Goal: Navigation & Orientation: Understand site structure

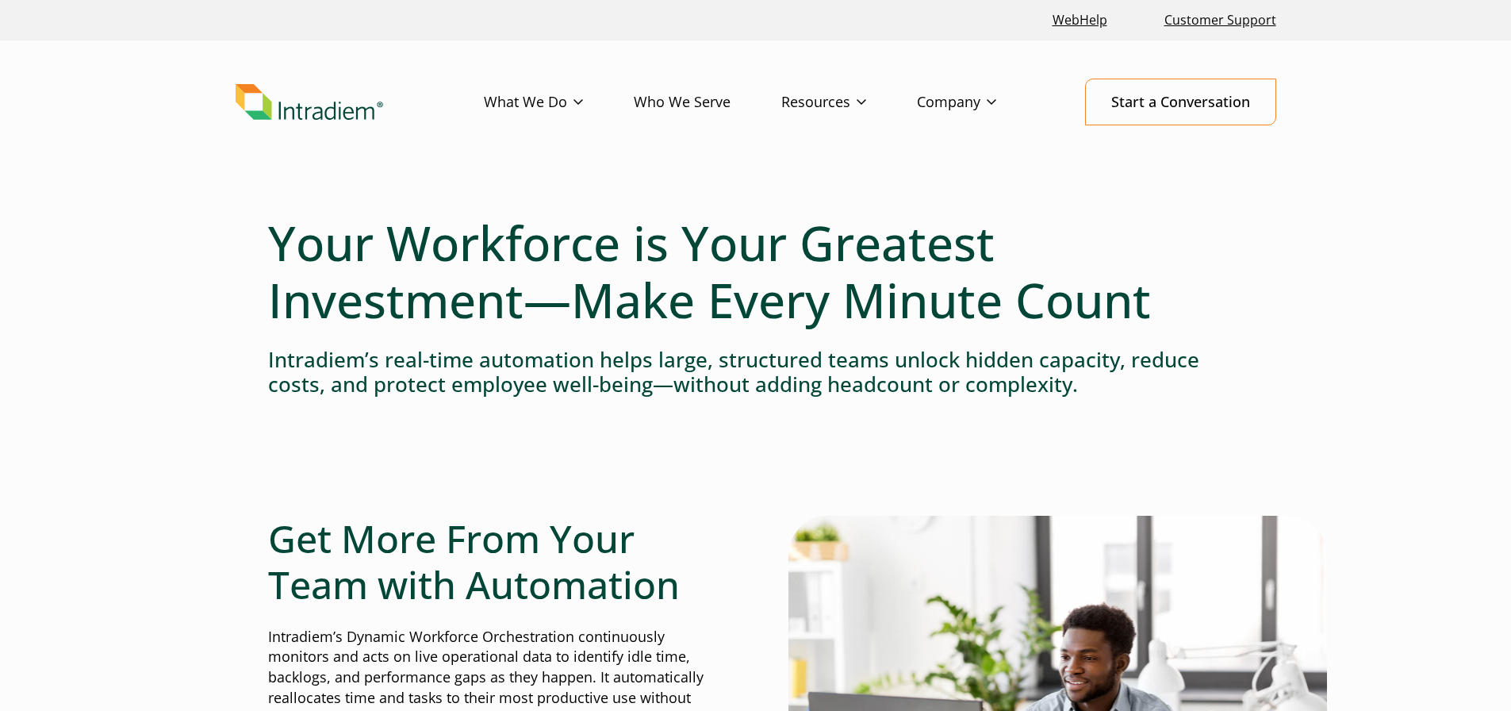
drag, startPoint x: 852, startPoint y: 410, endPoint x: 608, endPoint y: 31, distance: 450.7
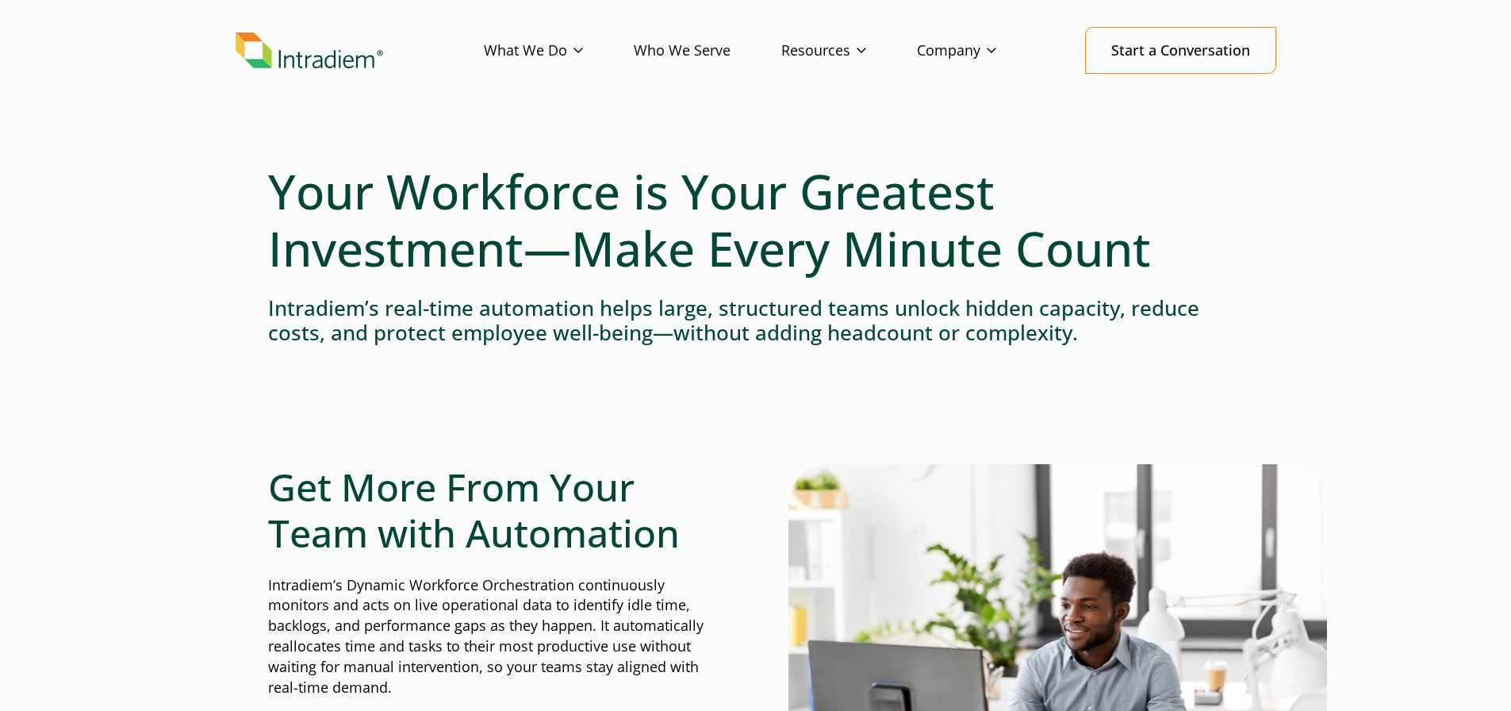
scroll to position [79, 0]
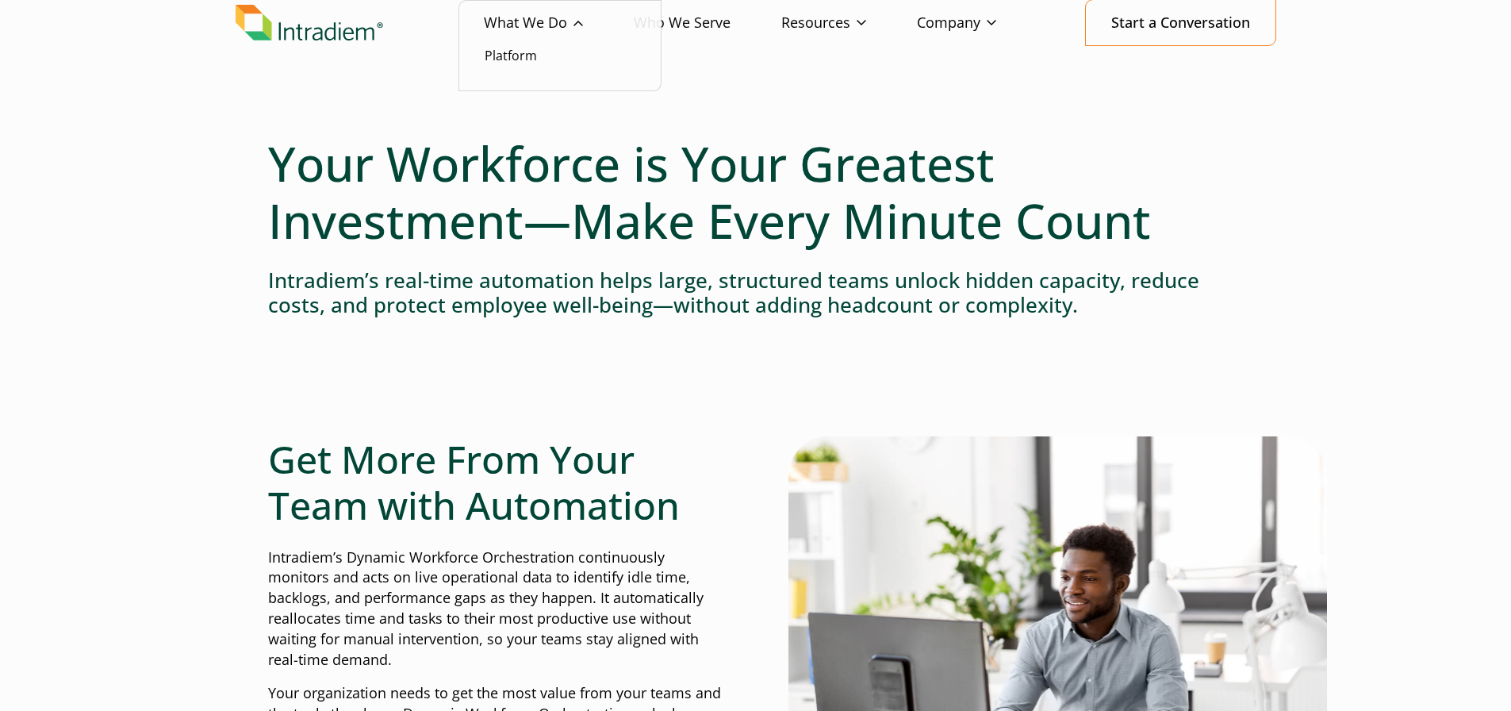
click at [550, 55] on li "Platform" at bounding box center [560, 55] width 151 height 21
click at [522, 56] on link "Platform" at bounding box center [511, 55] width 52 height 17
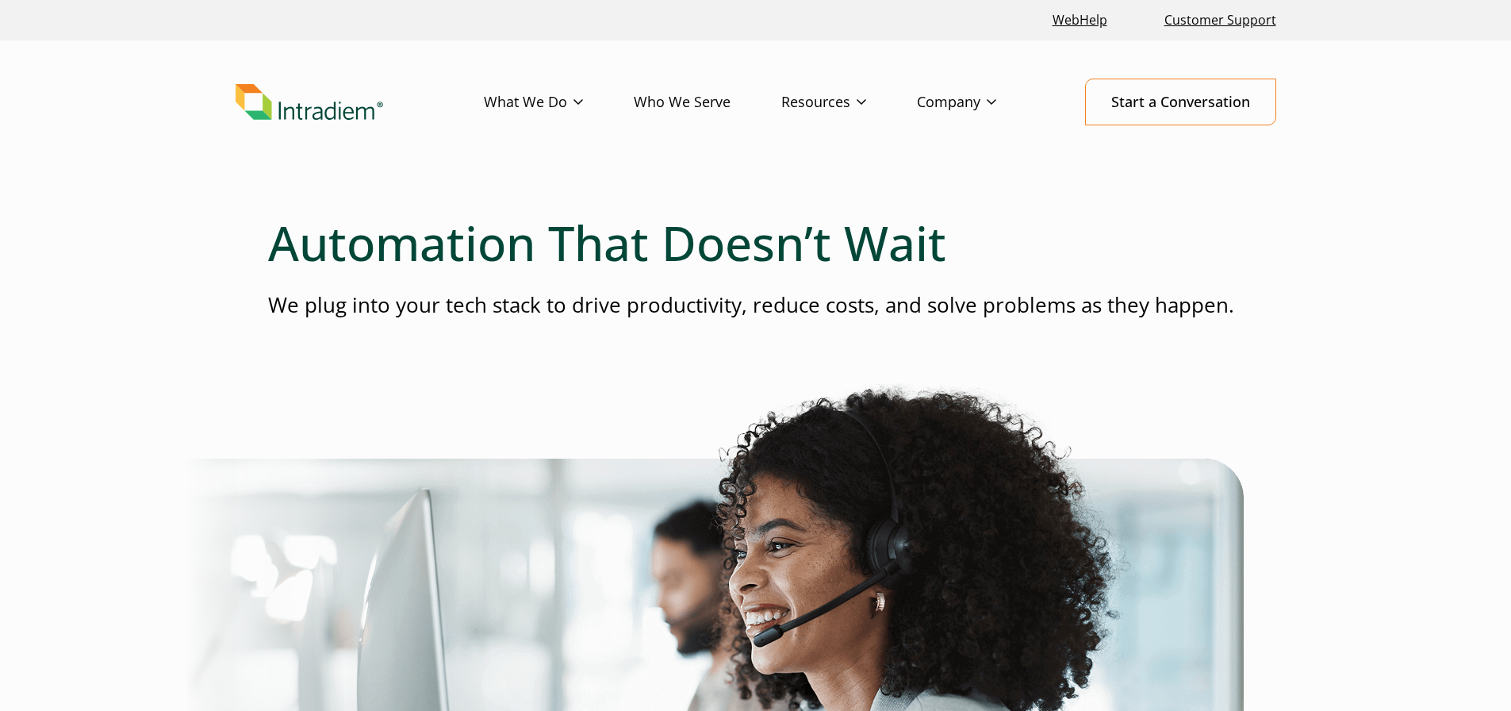
drag, startPoint x: 589, startPoint y: 351, endPoint x: 549, endPoint y: -96, distance: 449.3
click at [668, 106] on link "Who We Serve" at bounding box center [708, 102] width 148 height 46
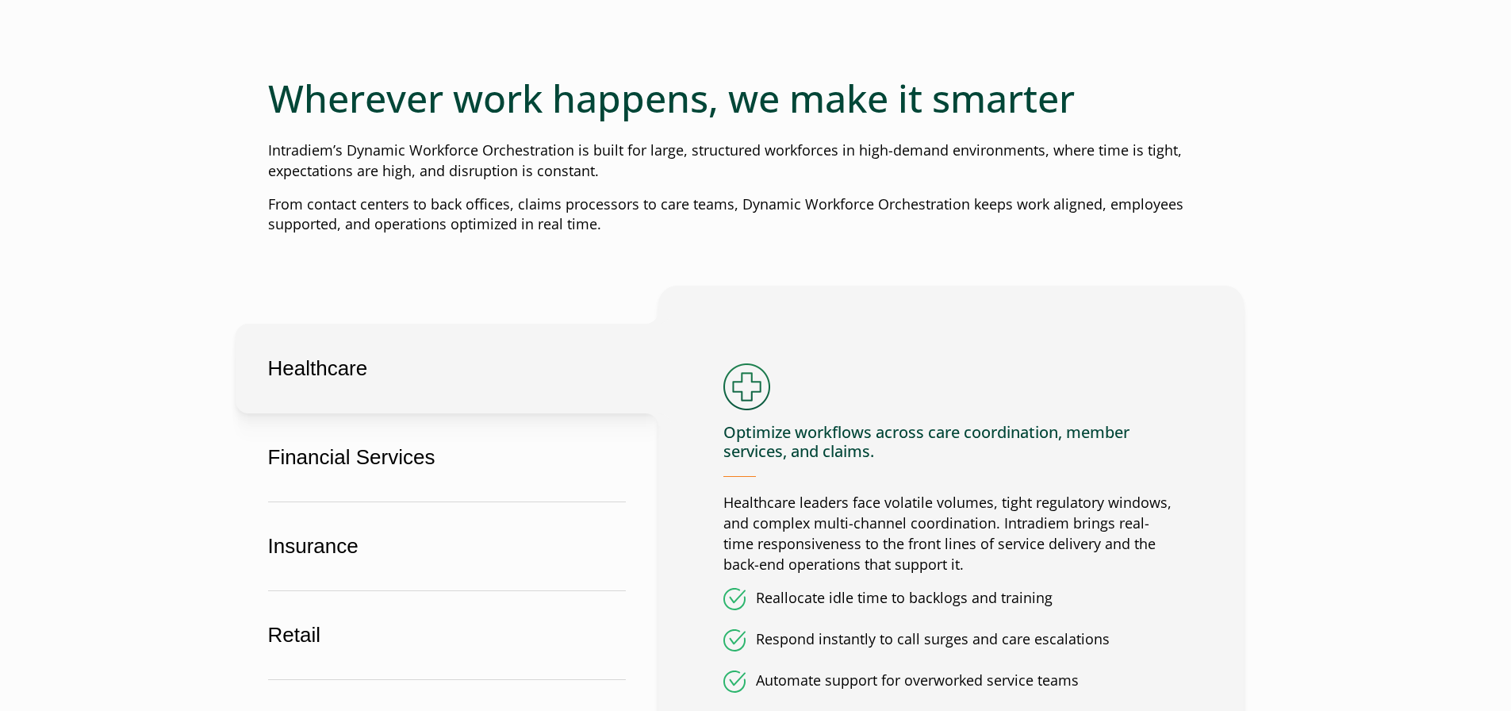
scroll to position [793, 0]
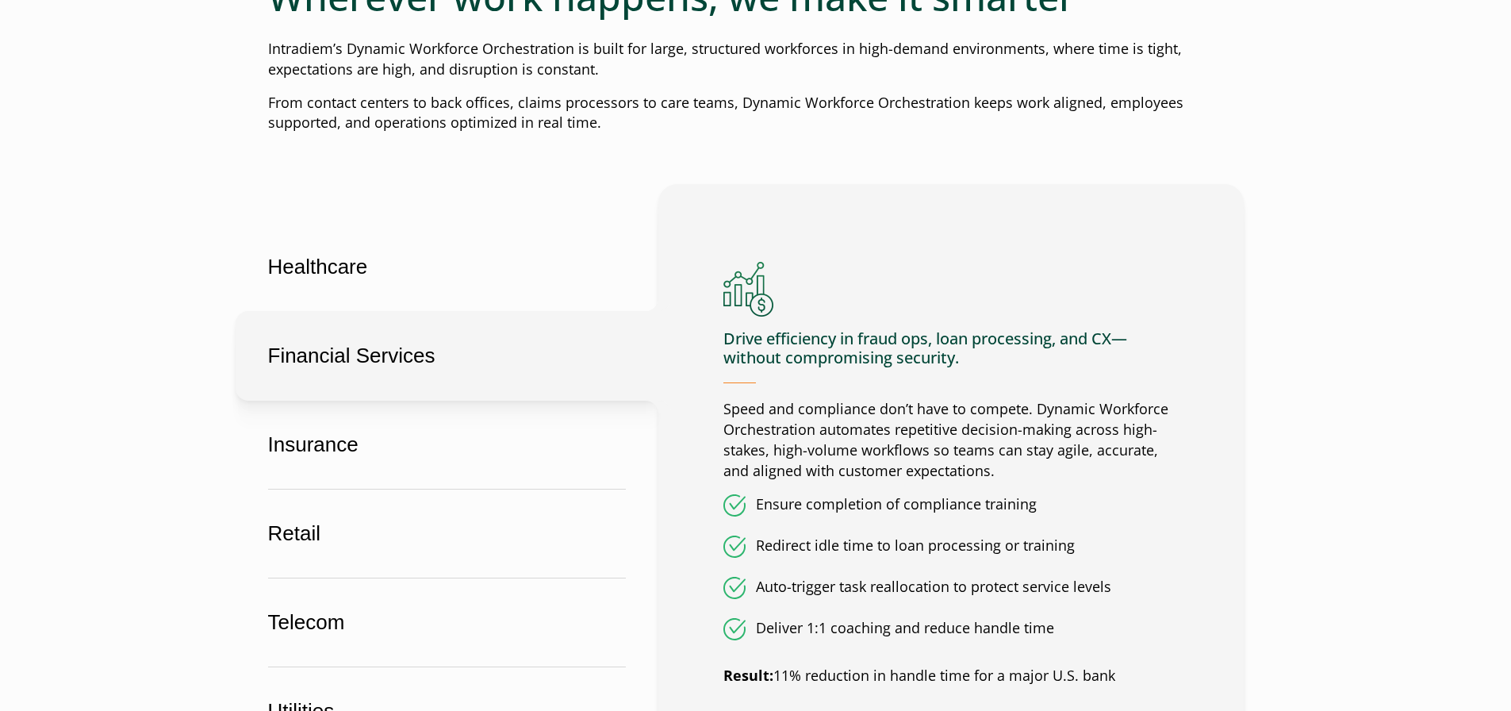
click at [447, 339] on button "Financial Services" at bounding box center [447, 356] width 423 height 90
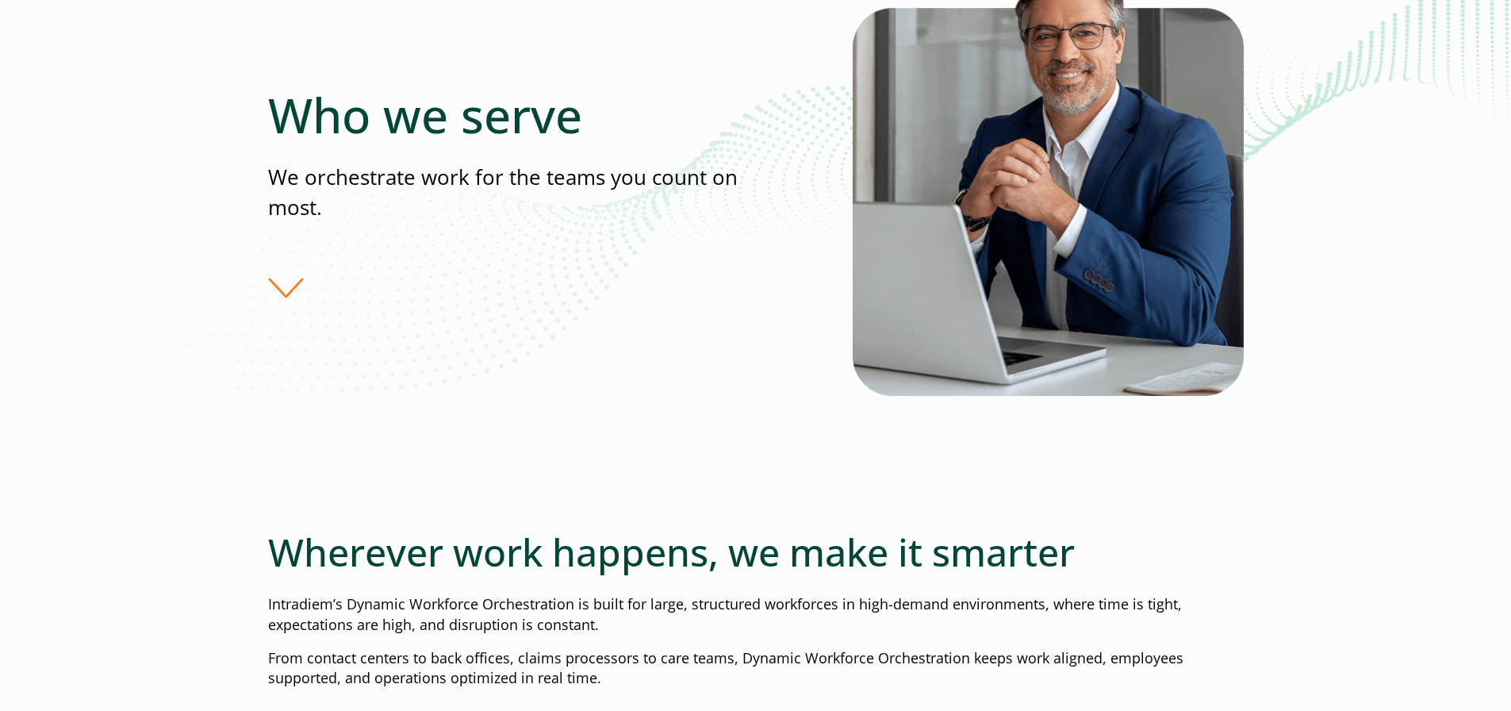
scroll to position [0, 0]
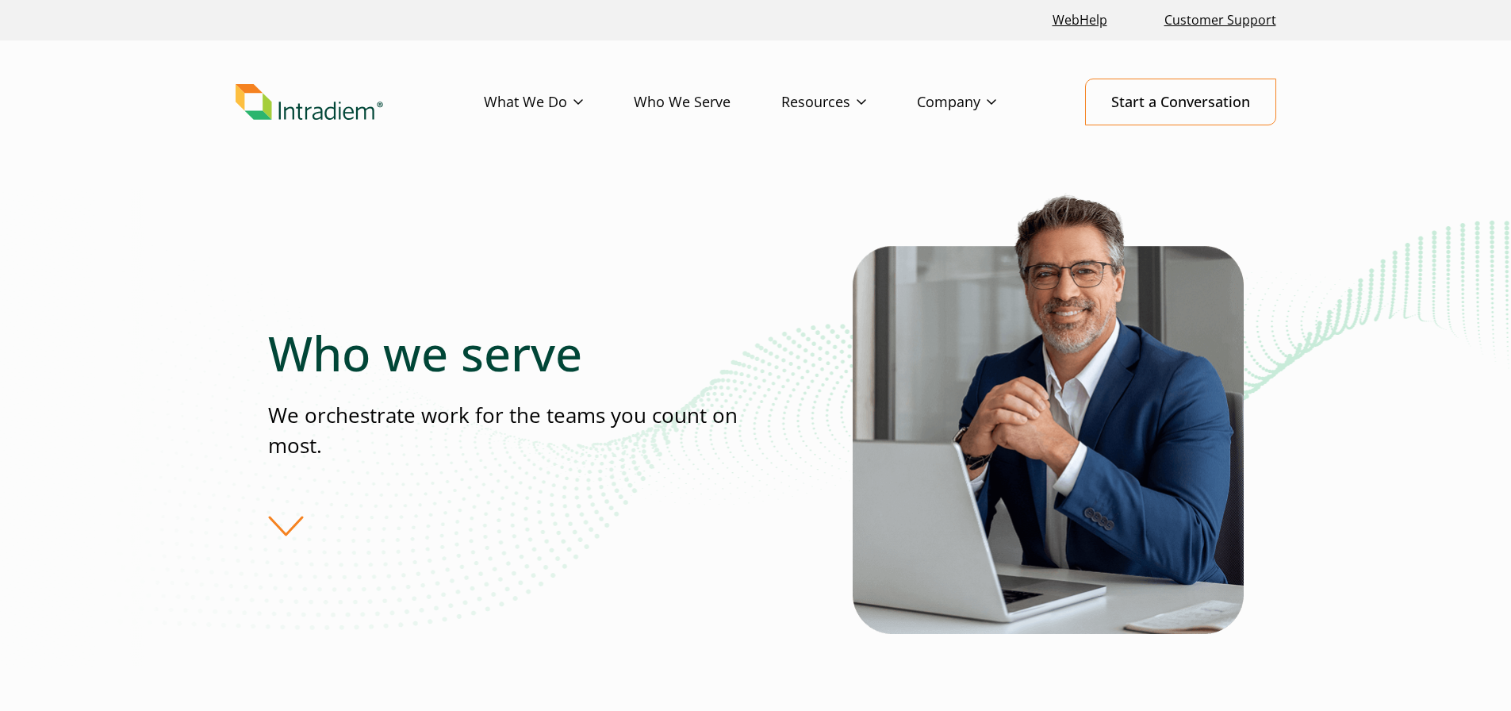
click at [267, 95] on img "Link to homepage of Intradiem" at bounding box center [310, 102] width 148 height 36
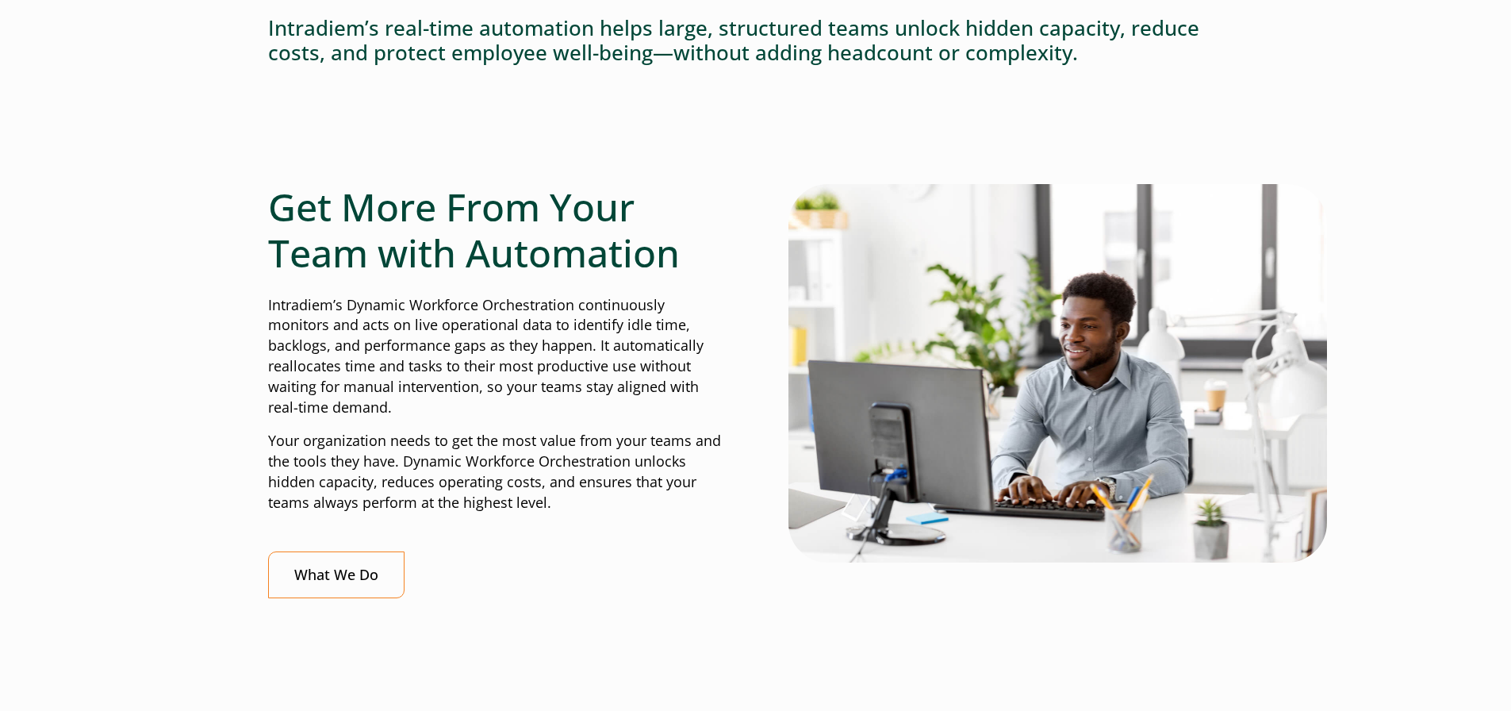
scroll to position [476, 0]
